Goal: Task Accomplishment & Management: Use online tool/utility

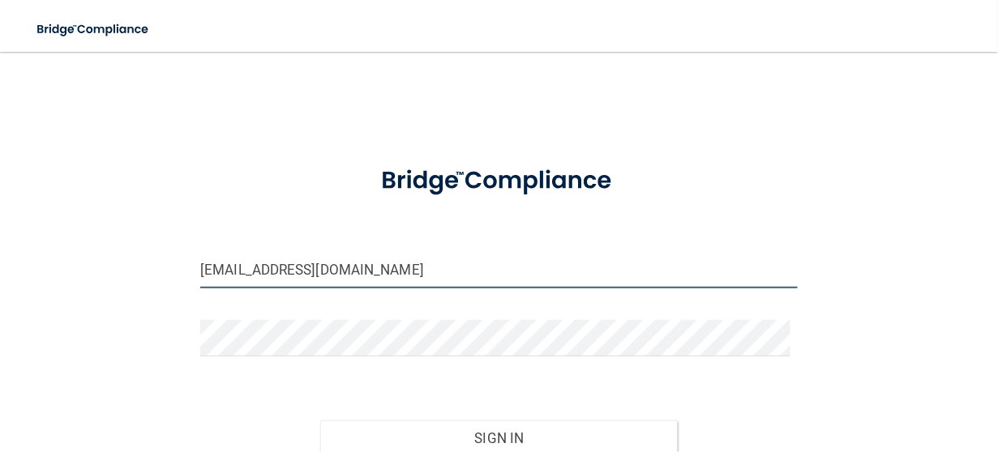
click at [209, 269] on input "[EMAIL_ADDRESS][DOMAIN_NAME]" at bounding box center [498, 270] width 597 height 36
type input "[EMAIL_ADDRESS][DOMAIN_NAME]"
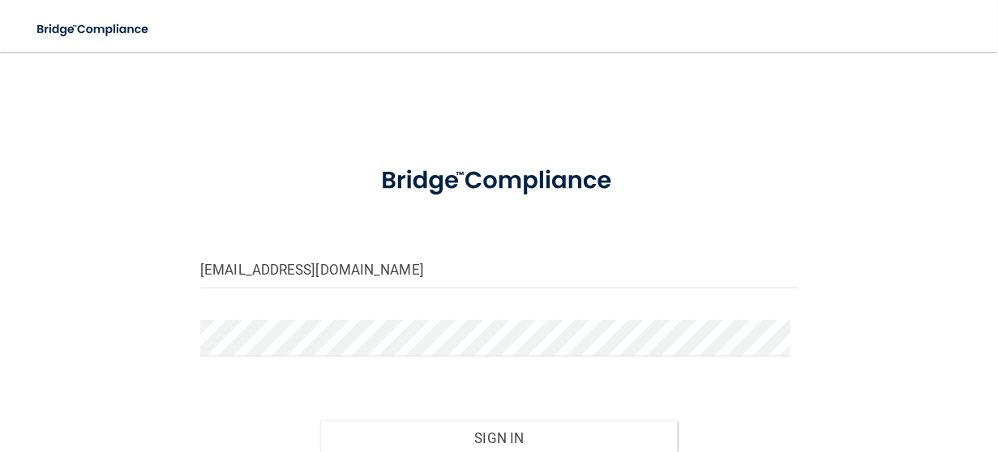
click at [344, 308] on form "[EMAIL_ADDRESS][DOMAIN_NAME] Invalid email/password. You don't have permission …" at bounding box center [498, 331] width 597 height 365
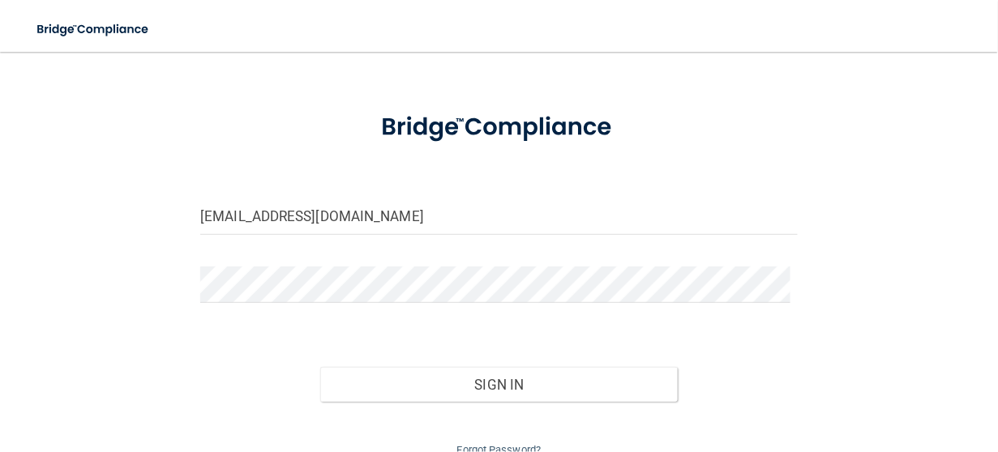
click at [97, 244] on div "[EMAIL_ADDRESS][DOMAIN_NAME] Invalid email/password. You don't have permission …" at bounding box center [498, 238] width 933 height 446
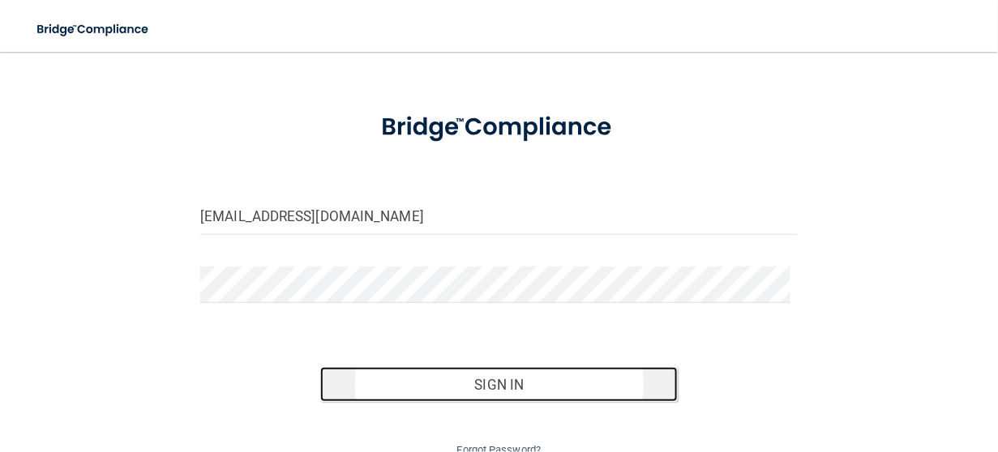
click at [498, 387] on button "Sign In" at bounding box center [499, 385] width 358 height 36
click at [556, 374] on button "Sign In" at bounding box center [499, 385] width 358 height 36
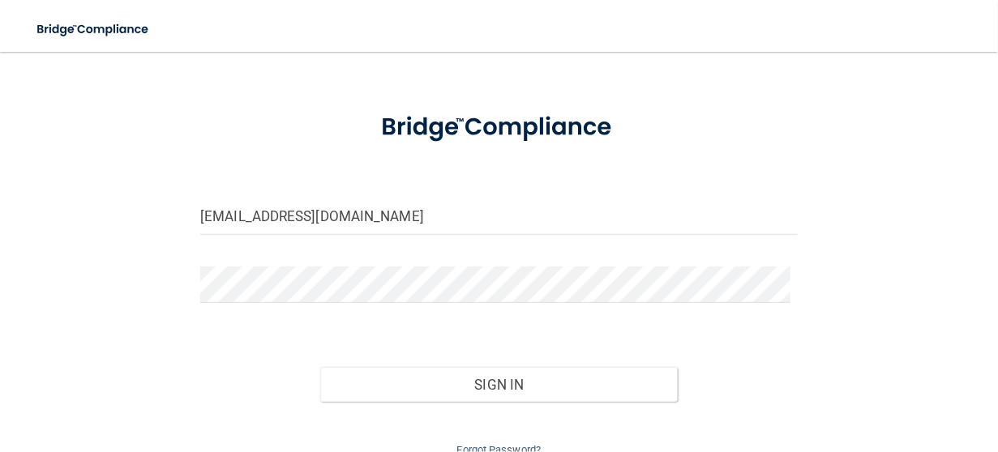
click at [154, 319] on div "[EMAIL_ADDRESS][DOMAIN_NAME] Invalid email/password. You don't have permission …" at bounding box center [498, 238] width 933 height 446
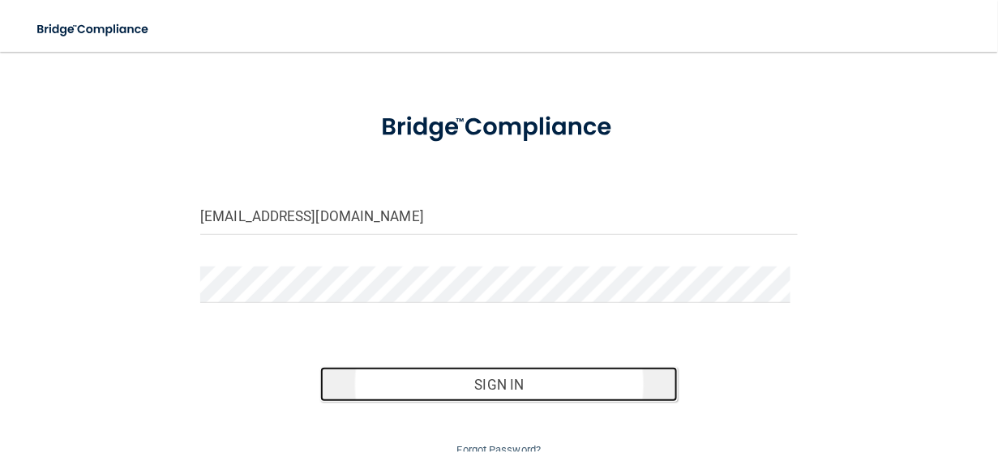
click at [478, 381] on button "Sign In" at bounding box center [499, 385] width 358 height 36
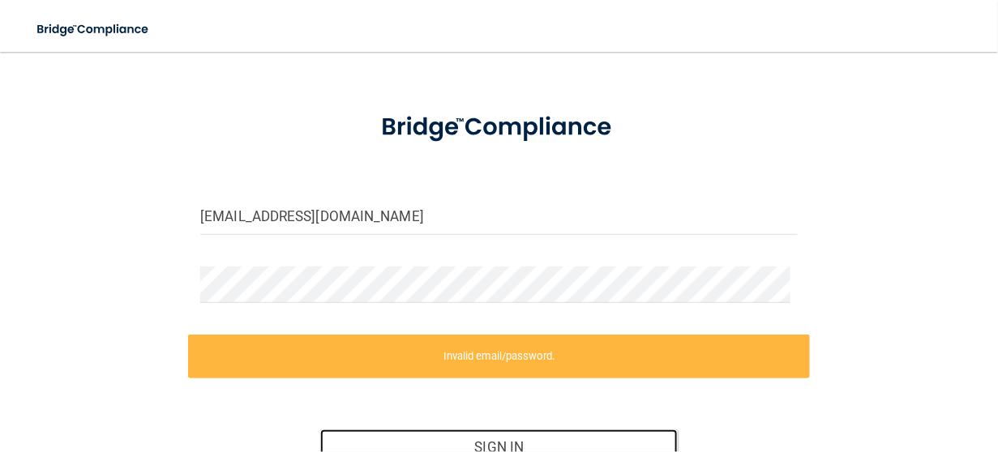
scroll to position [108, 0]
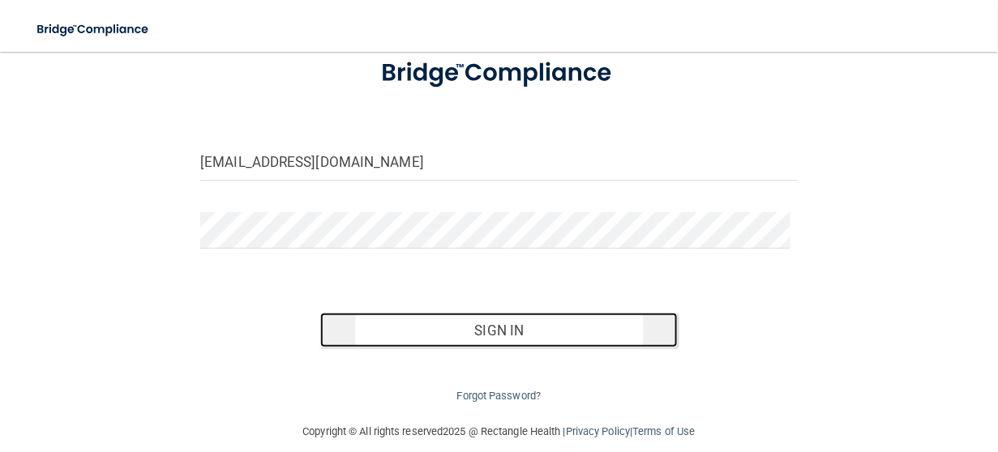
click at [573, 316] on button "Sign In" at bounding box center [499, 331] width 358 height 36
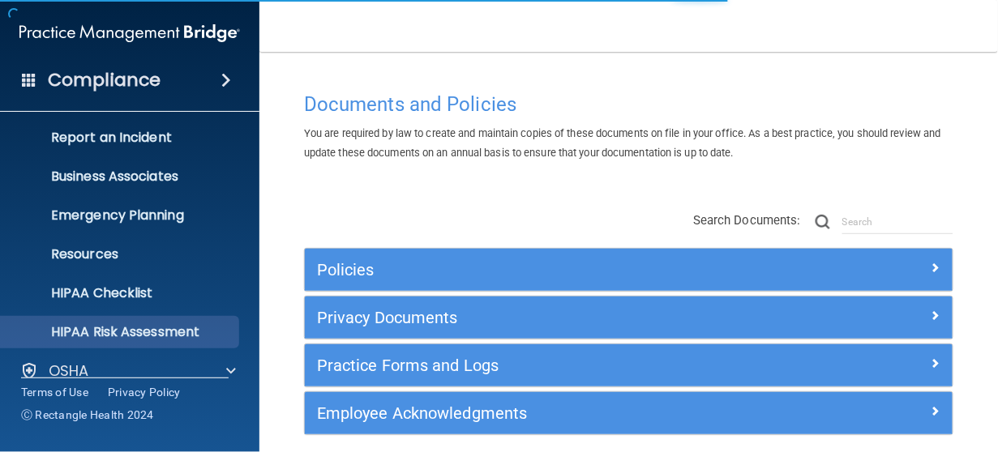
scroll to position [162, 0]
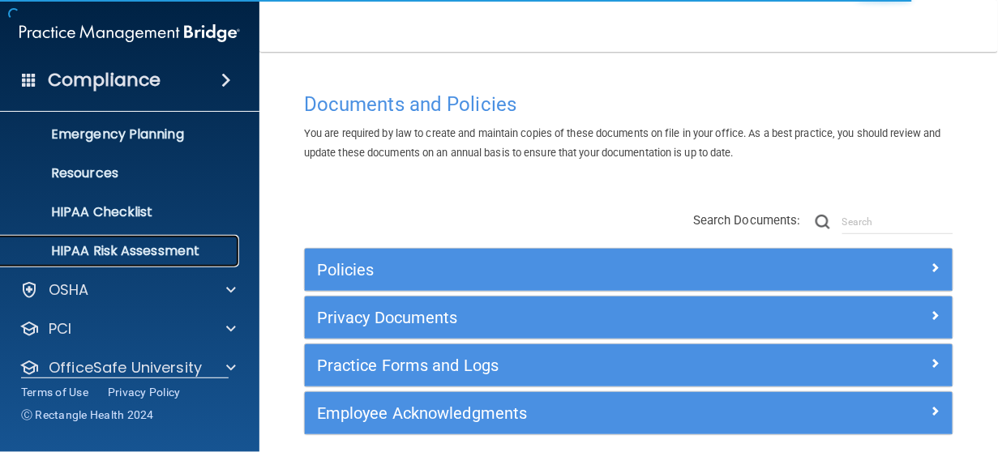
click at [192, 257] on p "HIPAA Risk Assessment" at bounding box center [121, 251] width 221 height 16
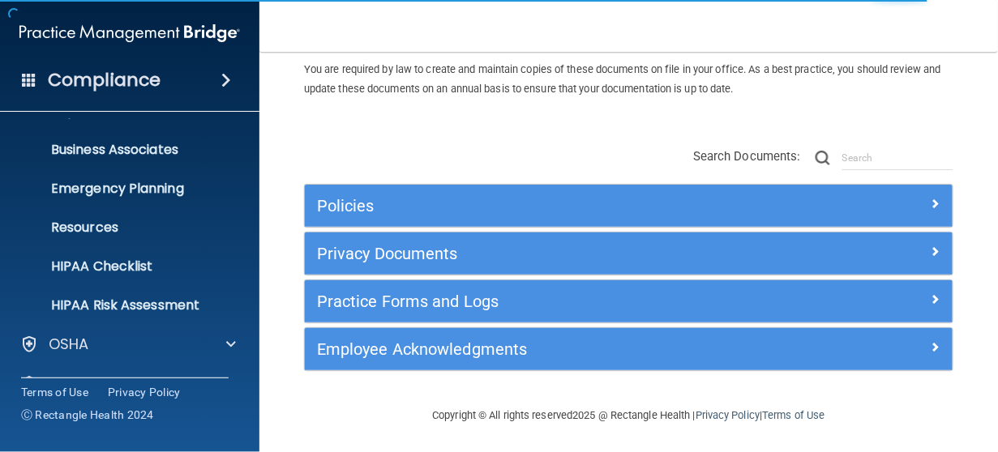
scroll to position [64, 0]
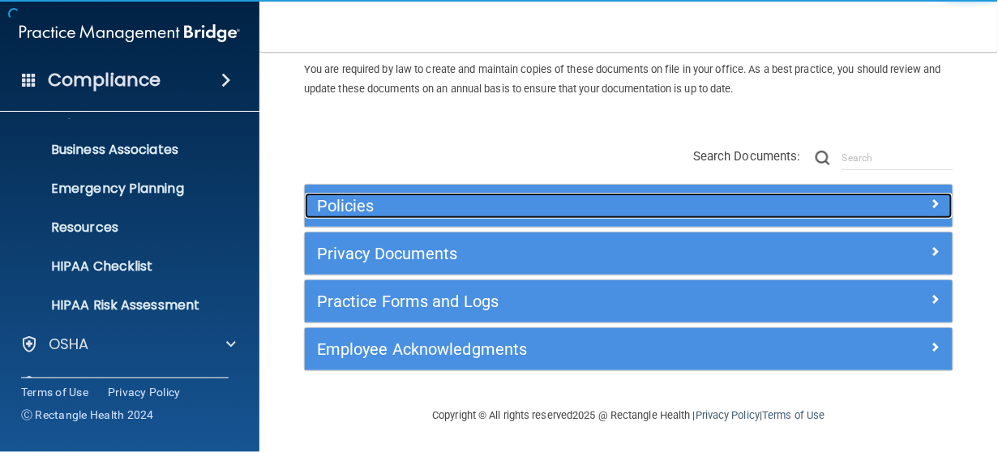
click at [343, 204] on h5 "Policies" at bounding box center [547, 206] width 461 height 18
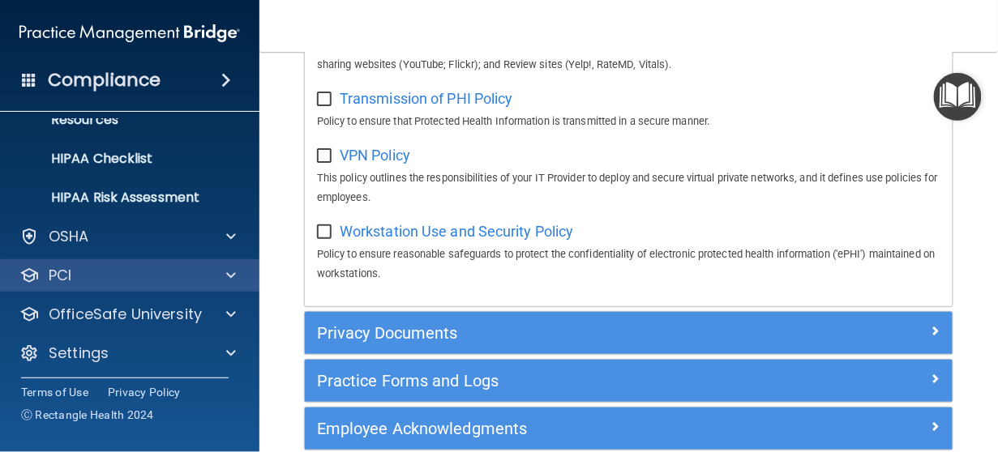
scroll to position [219, 0]
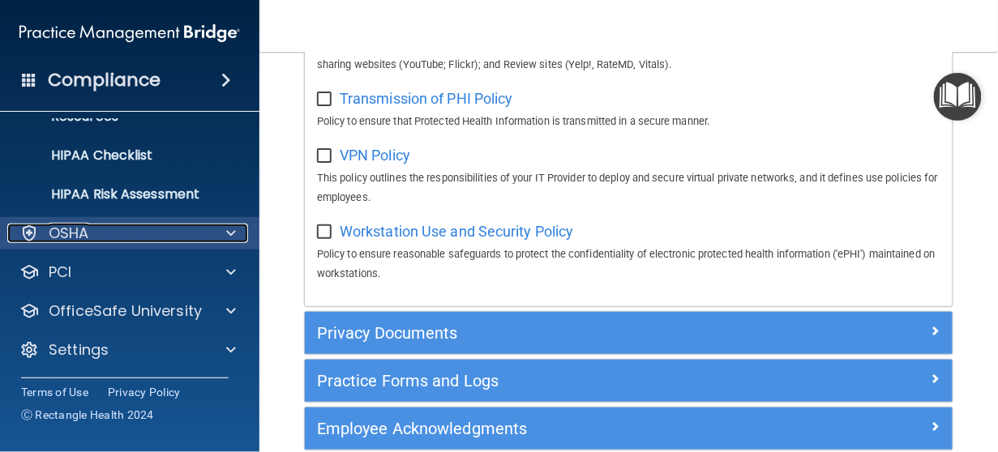
click at [206, 240] on div "OSHA" at bounding box center [107, 233] width 201 height 19
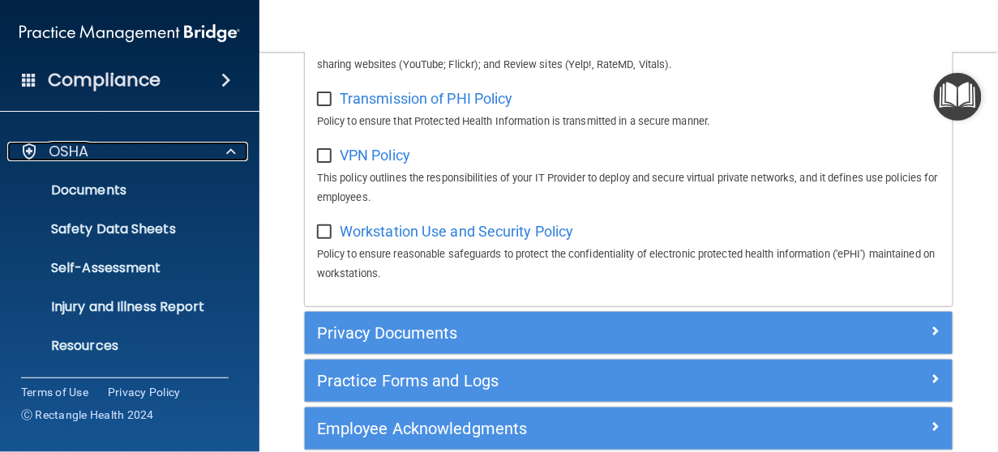
scroll to position [354, 0]
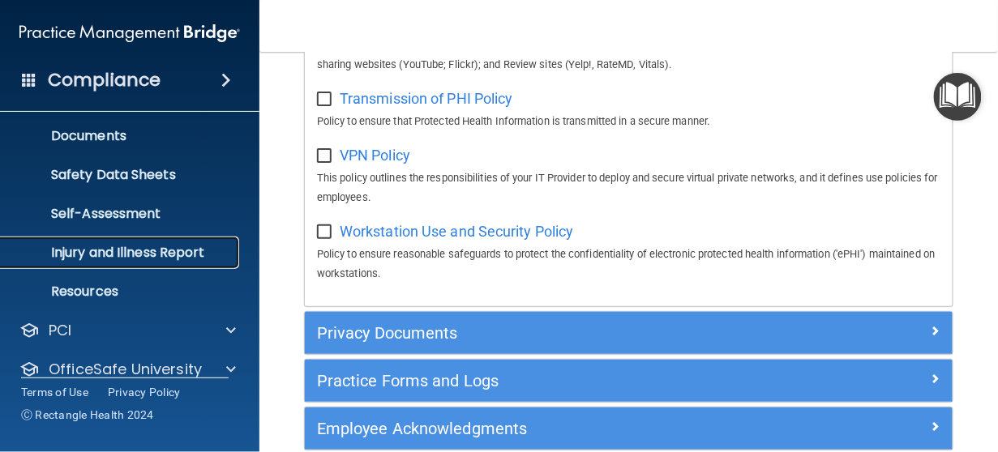
click at [125, 260] on p "Injury and Illness Report" at bounding box center [121, 253] width 221 height 16
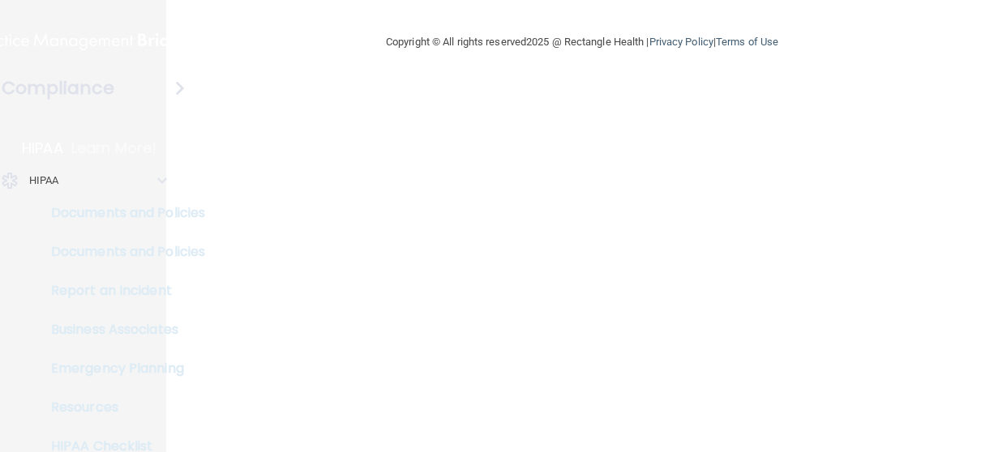
click at [129, 208] on p "Documents and Policies" at bounding box center [121, 213] width 221 height 16
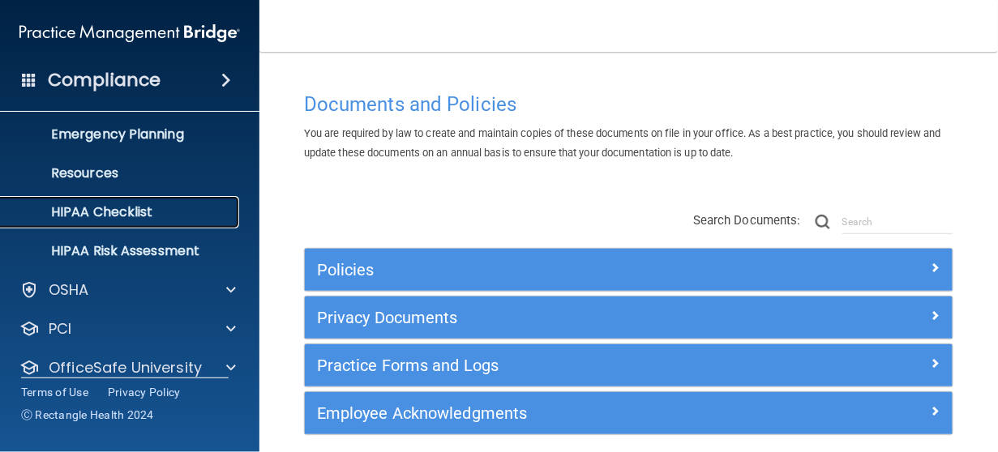
scroll to position [135, 0]
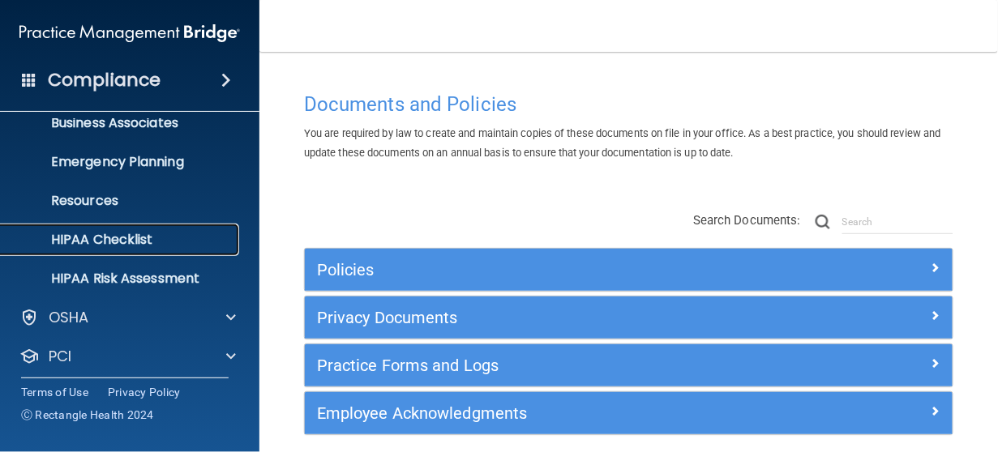
click at [141, 243] on p "HIPAA Checklist" at bounding box center [121, 240] width 221 height 16
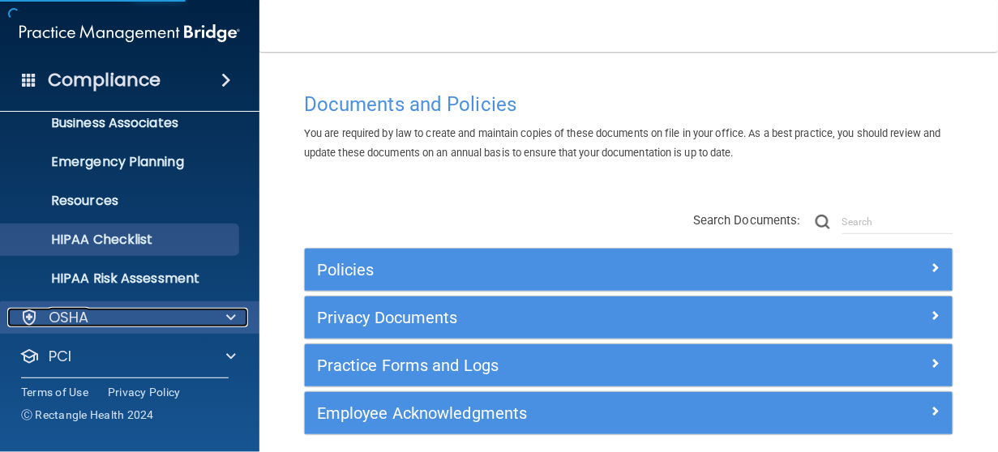
click at [224, 319] on div at bounding box center [228, 317] width 41 height 19
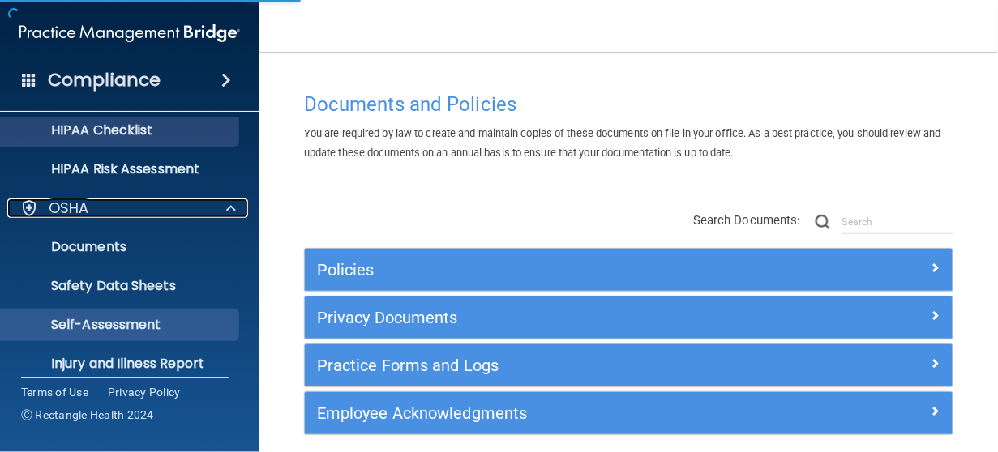
scroll to position [270, 0]
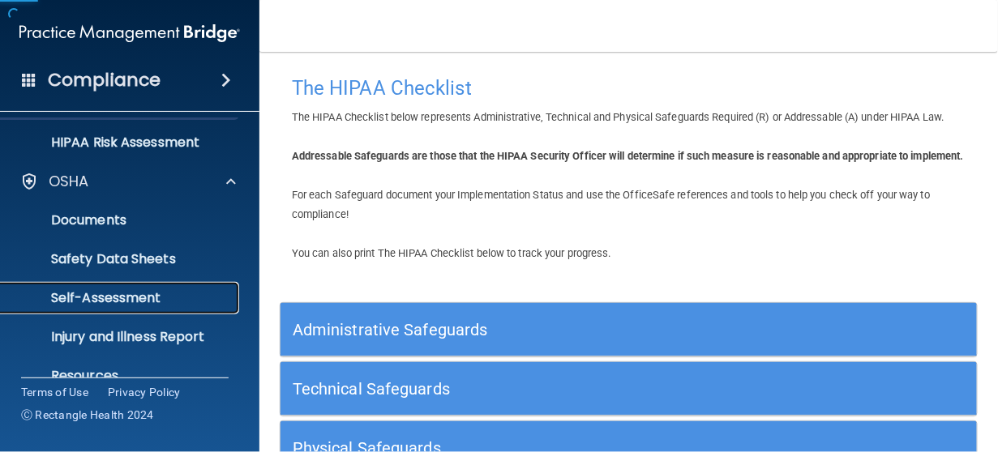
click at [126, 297] on p "Self-Assessment" at bounding box center [121, 298] width 221 height 16
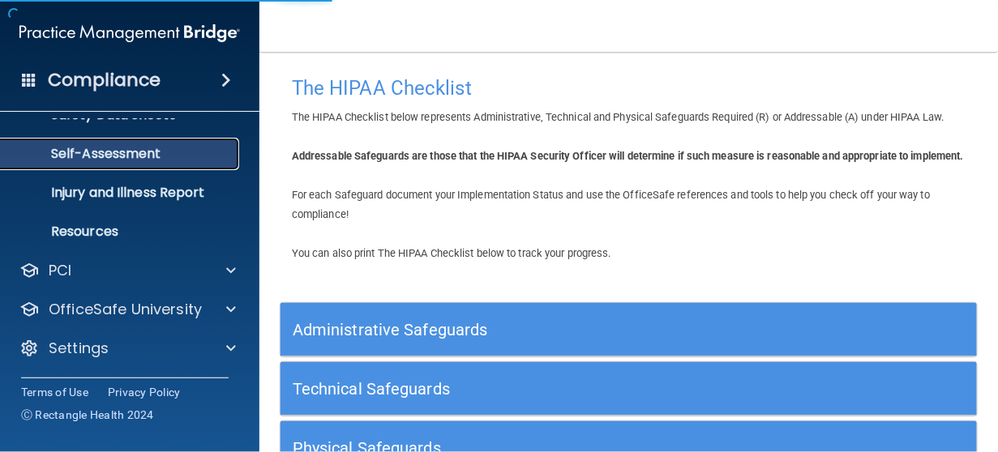
scroll to position [142, 0]
click at [110, 156] on p "Self-Assessment" at bounding box center [121, 155] width 221 height 16
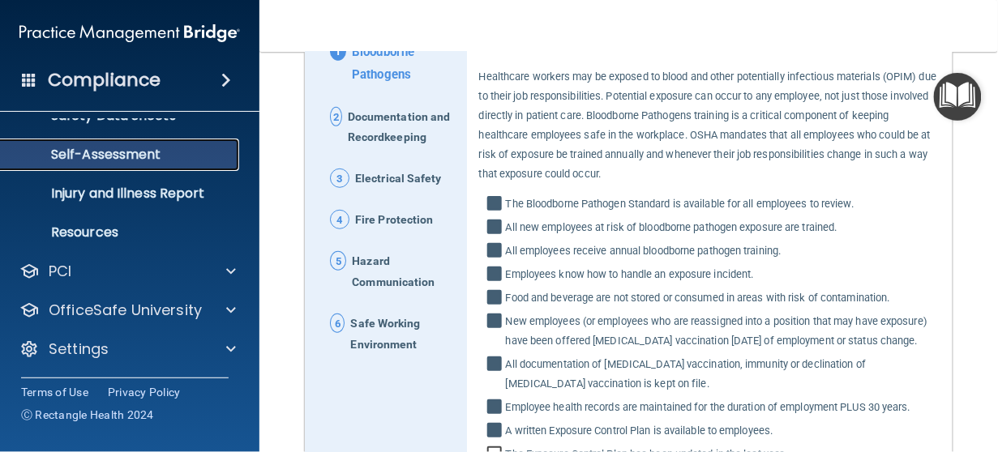
scroll to position [120, 0]
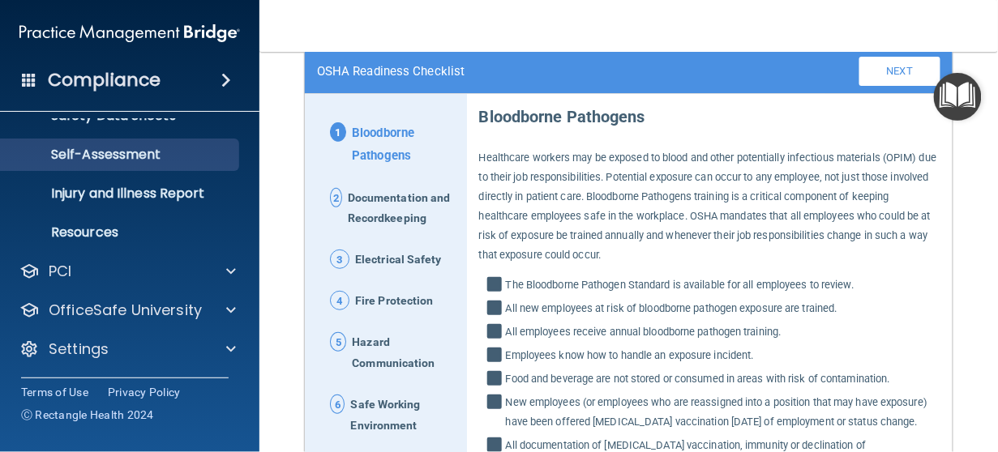
click at [370, 212] on span "Documentation and Recordkeeping" at bounding box center [401, 209] width 107 height 42
click at [337, 195] on span "2" at bounding box center [336, 197] width 12 height 19
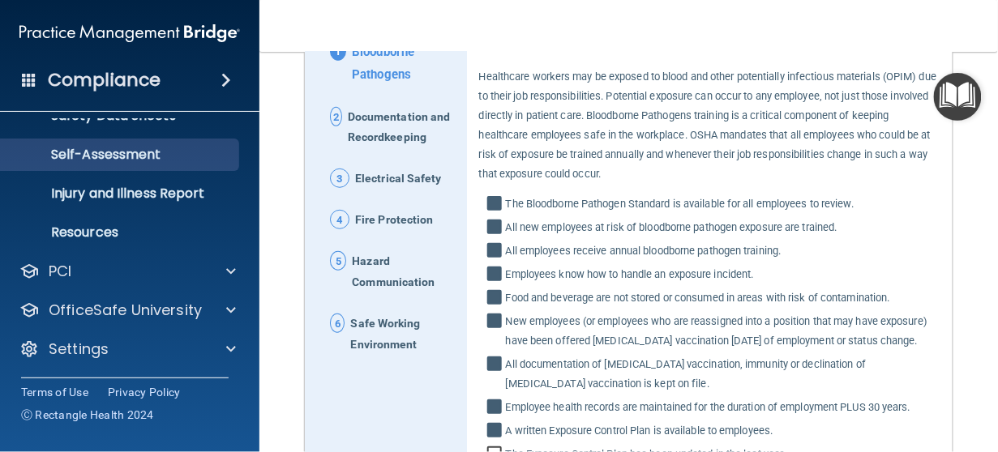
click at [340, 116] on span "2" at bounding box center [336, 116] width 12 height 19
click at [340, 175] on span "3" at bounding box center [339, 178] width 19 height 19
click at [340, 212] on span "4" at bounding box center [339, 219] width 19 height 19
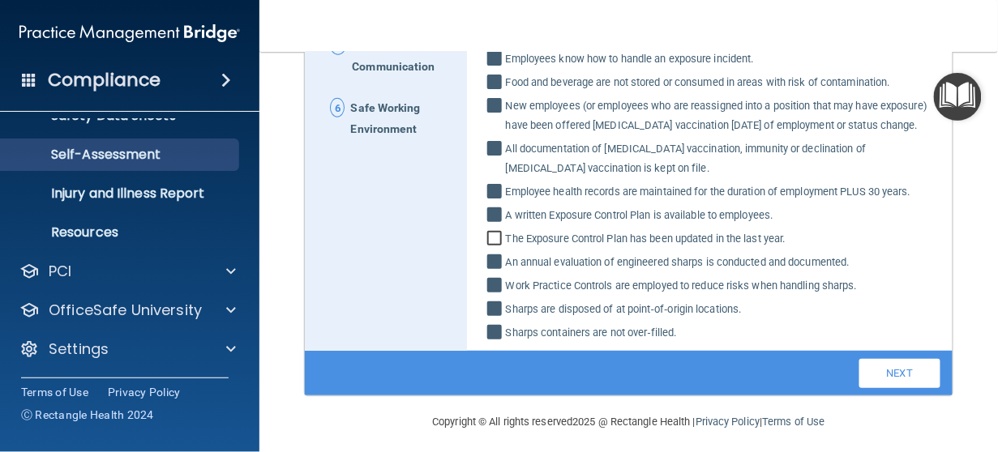
scroll to position [443, 0]
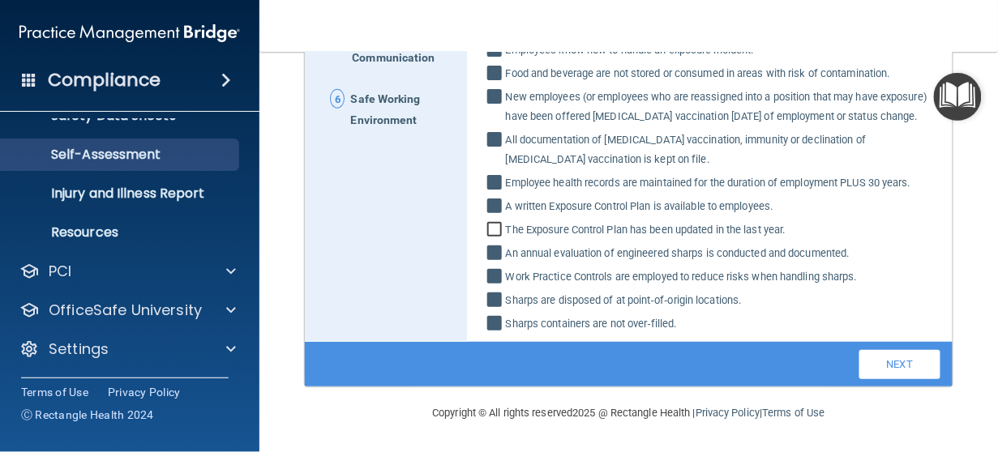
drag, startPoint x: 880, startPoint y: 367, endPoint x: 645, endPoint y: 354, distance: 235.4
click at [885, 369] on link "Next" at bounding box center [899, 364] width 81 height 29
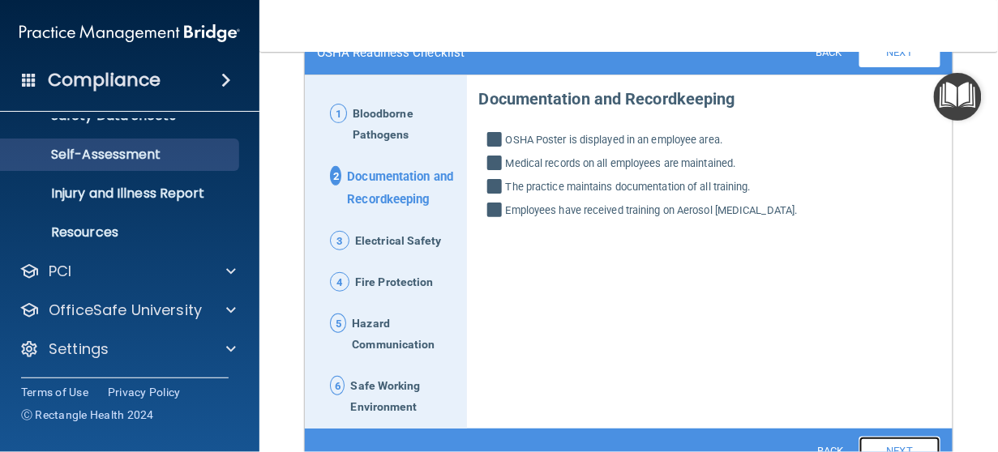
scroll to position [247, 0]
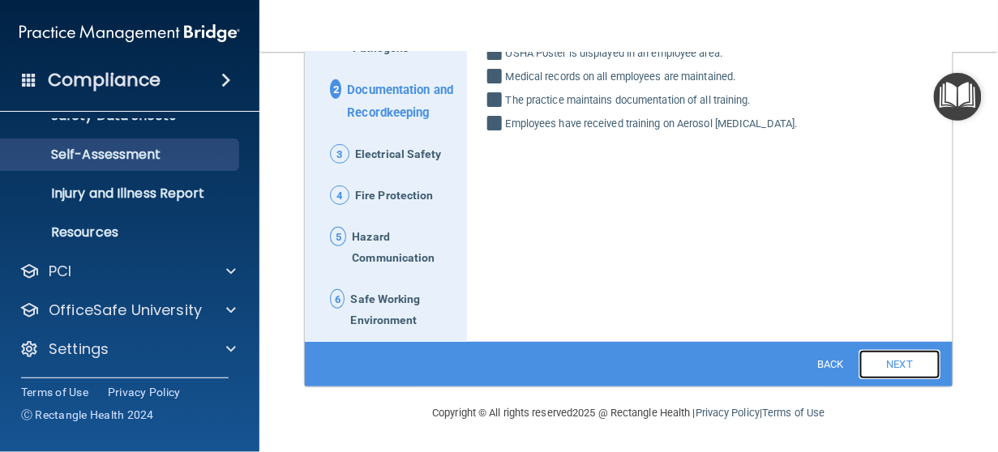
click at [880, 353] on link "Next" at bounding box center [899, 364] width 81 height 29
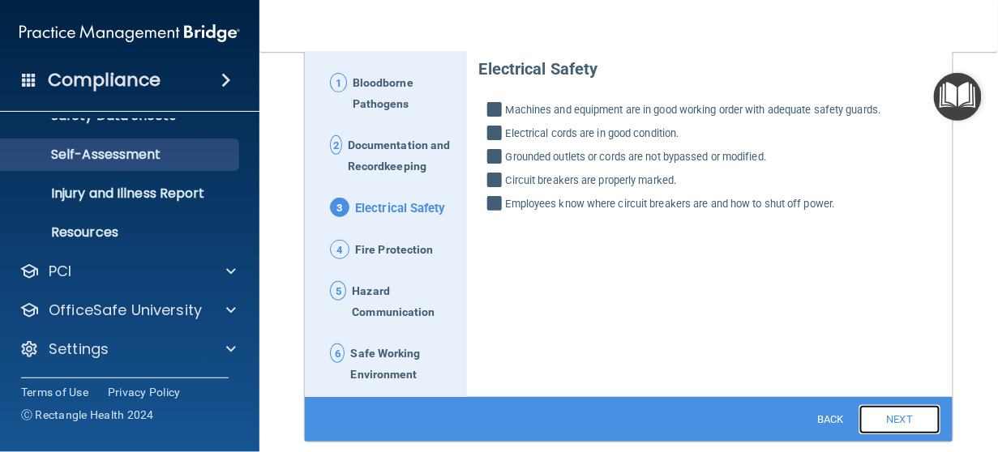
scroll to position [223, 0]
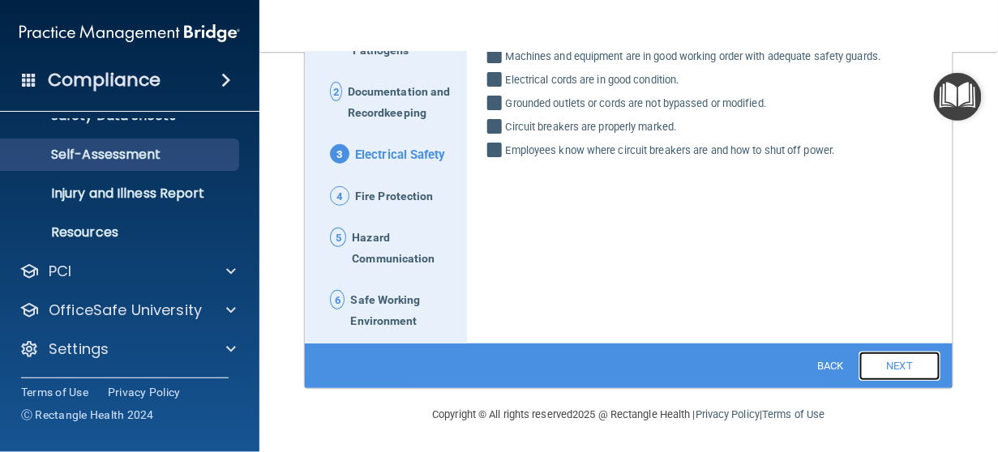
click at [888, 361] on link "Next" at bounding box center [899, 366] width 81 height 29
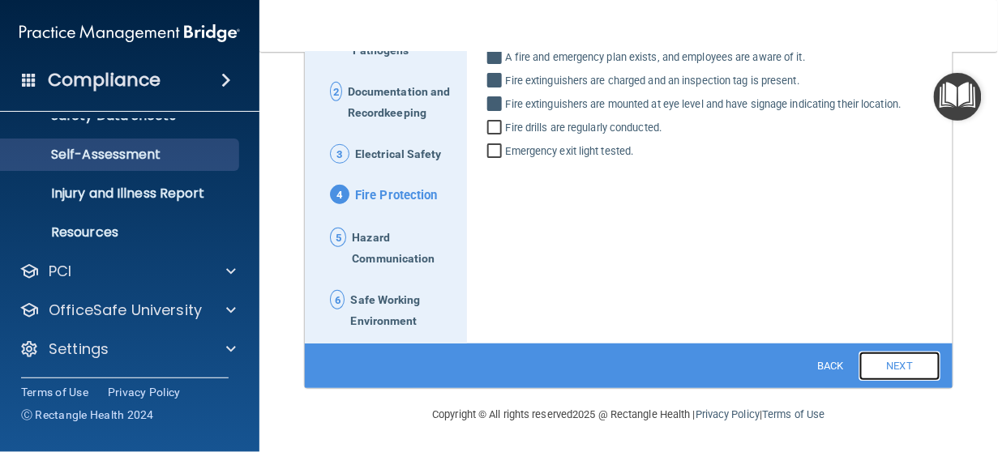
click at [896, 361] on link "Next" at bounding box center [899, 366] width 81 height 29
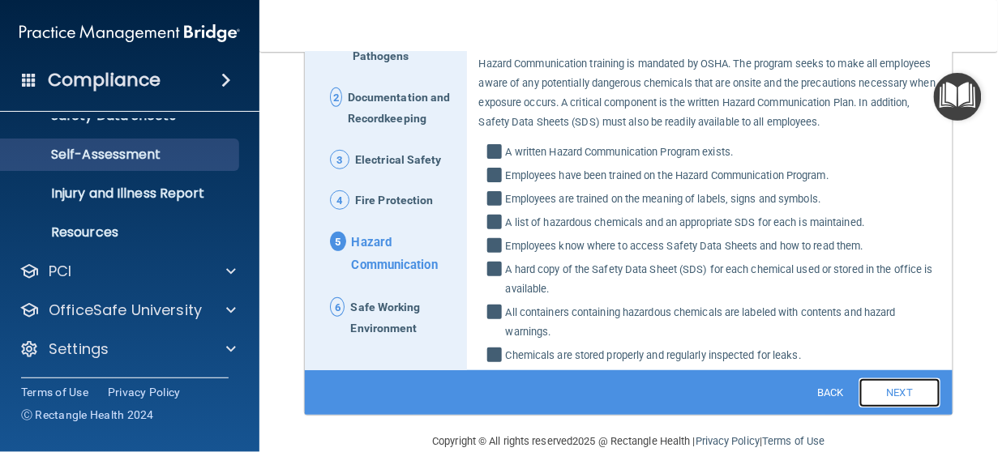
scroll to position [244, 0]
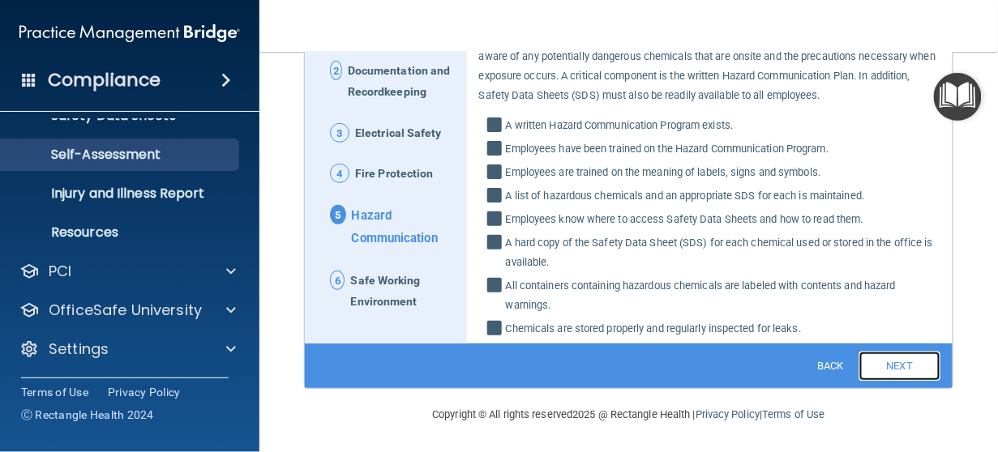
click at [892, 366] on link "Next" at bounding box center [899, 366] width 81 height 29
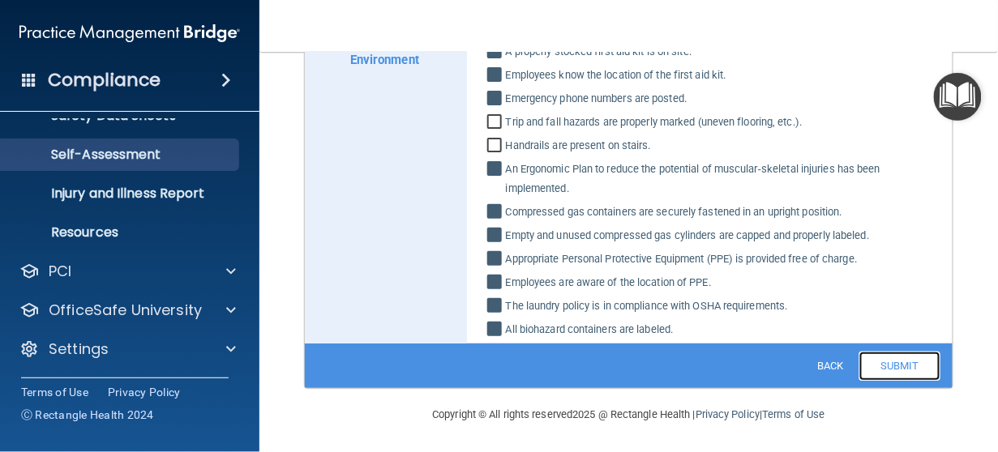
scroll to position [458, 0]
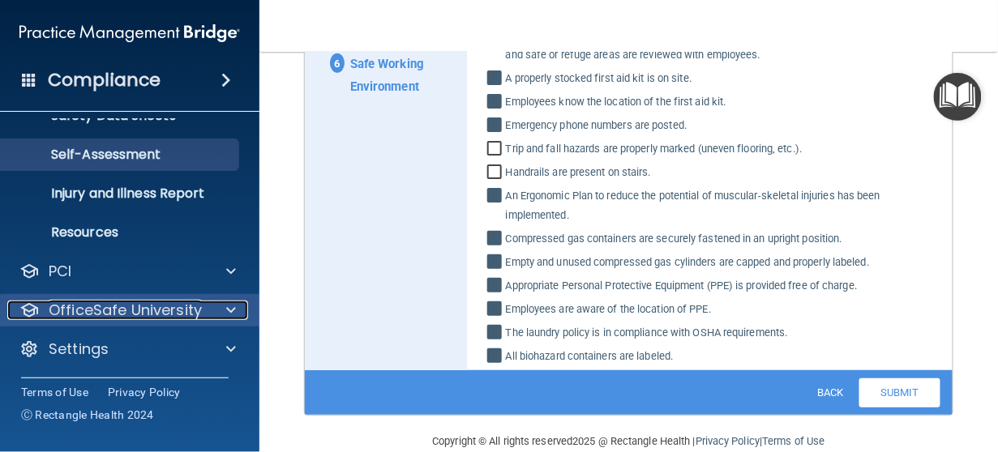
click at [160, 306] on p "OfficeSafe University" at bounding box center [125, 310] width 153 height 19
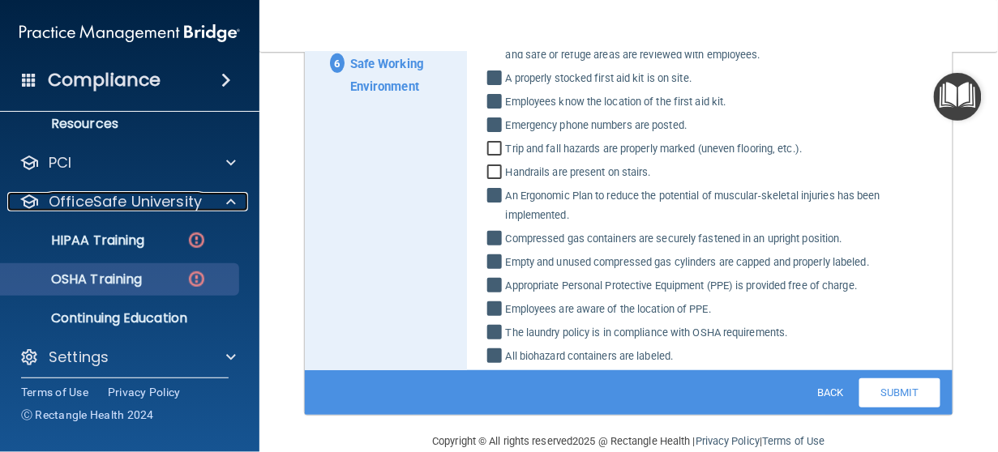
scroll to position [259, 0]
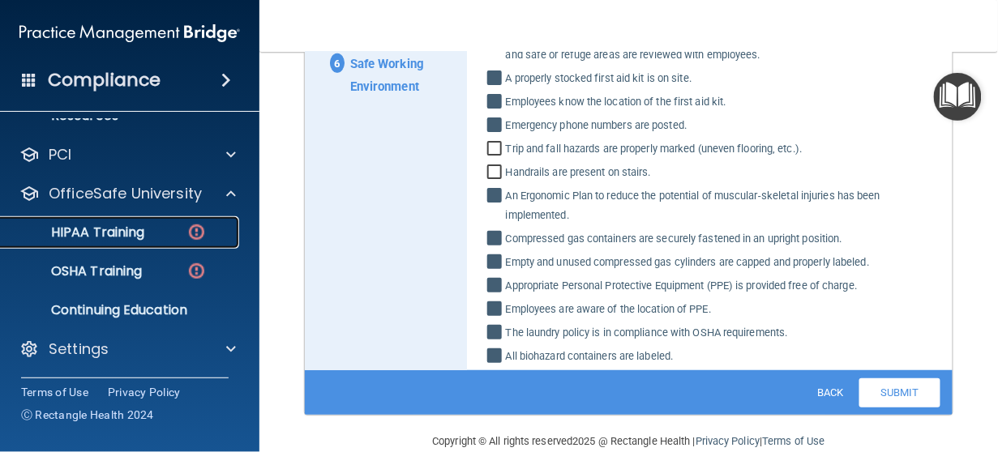
click at [187, 240] on img at bounding box center [196, 232] width 20 height 20
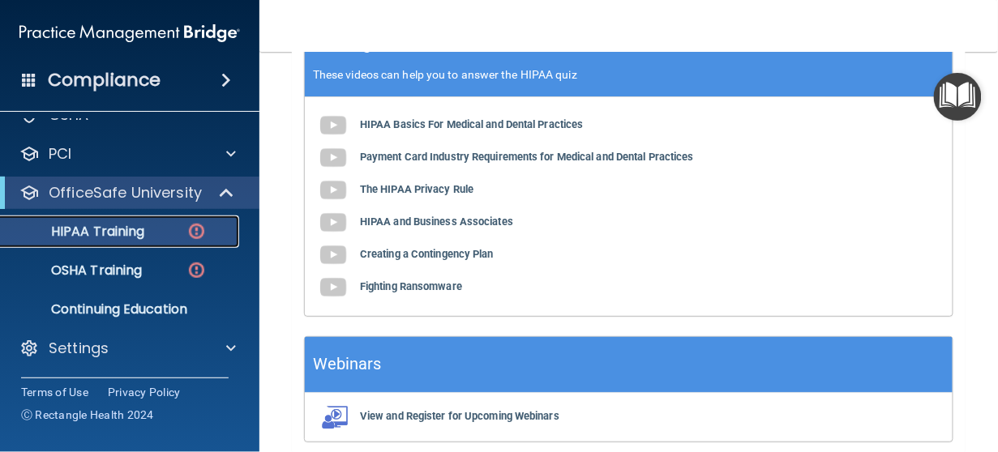
scroll to position [610, 0]
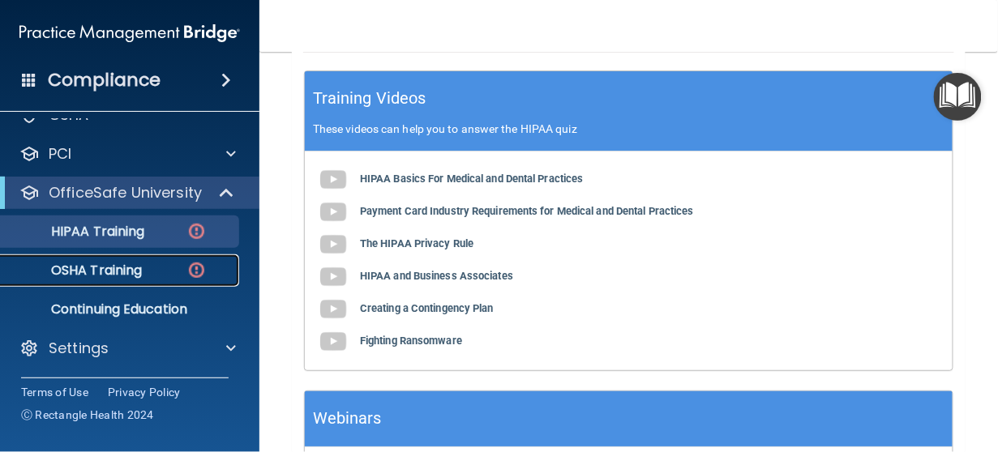
click at [113, 264] on p "OSHA Training" at bounding box center [76, 271] width 131 height 16
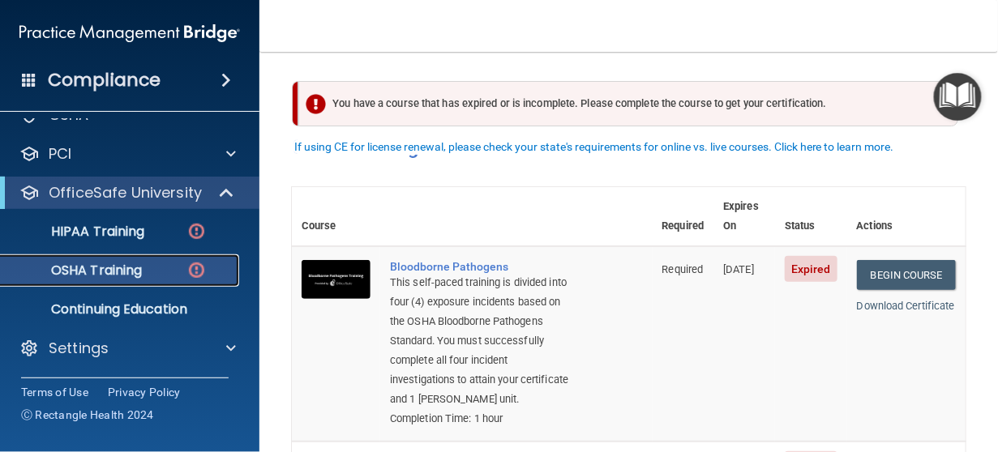
scroll to position [27, 0]
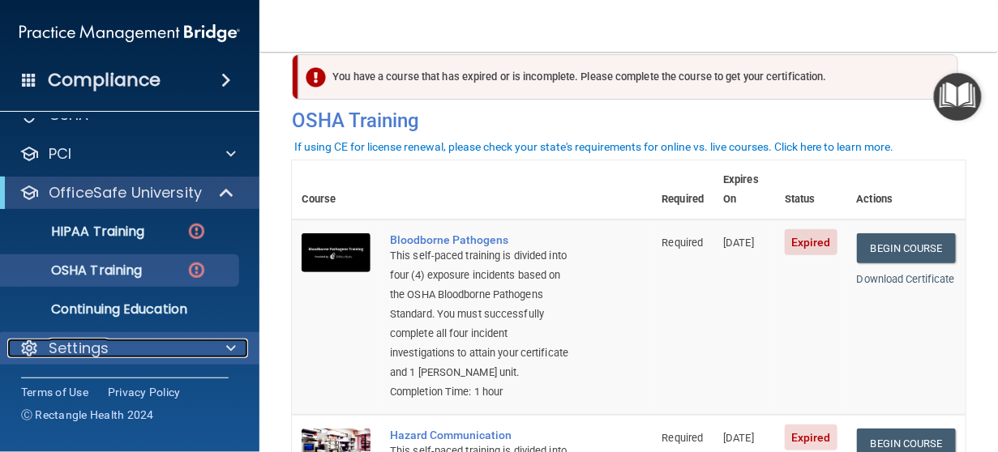
click at [222, 347] on div at bounding box center [228, 348] width 41 height 19
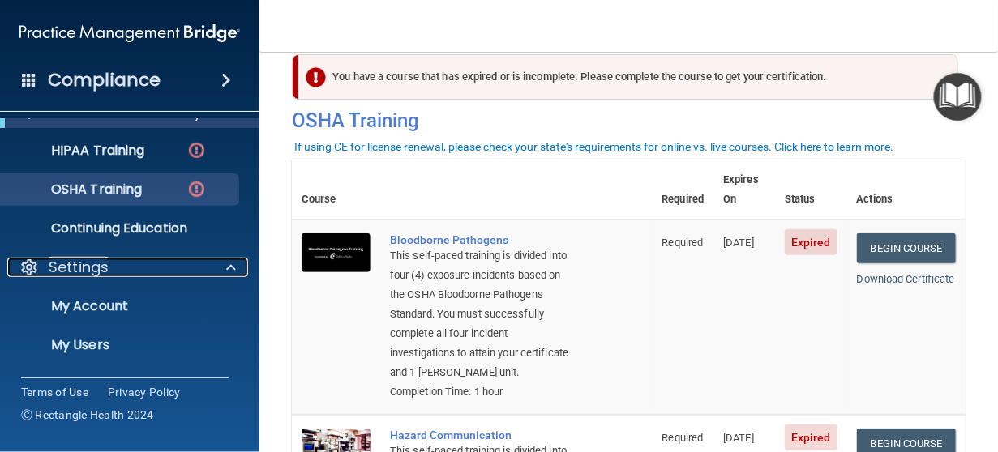
scroll to position [219, 0]
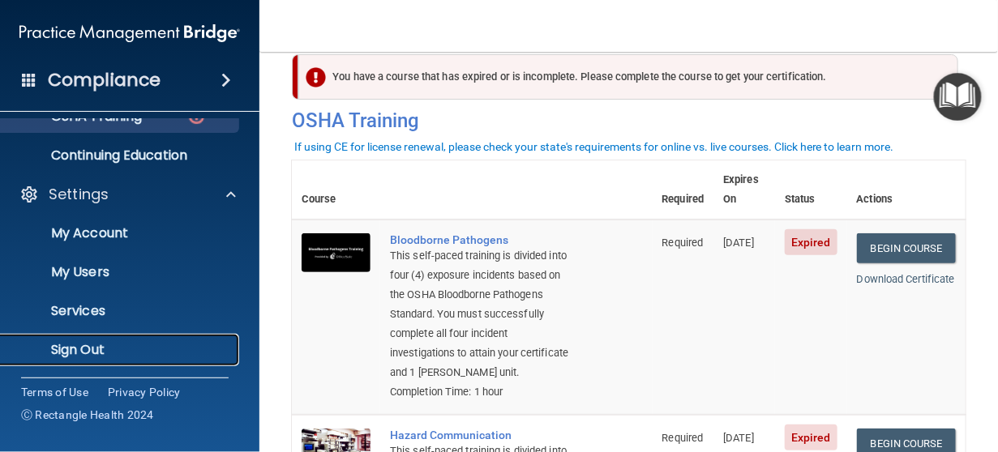
click at [89, 350] on p "Sign Out" at bounding box center [121, 350] width 221 height 16
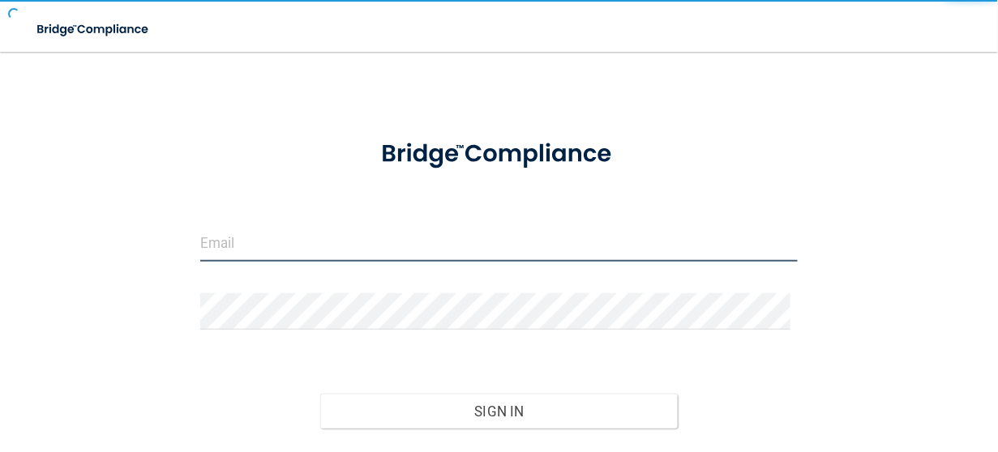
type input "gw@georgewilsondds.com"
